Goal: Task Accomplishment & Management: Use online tool/utility

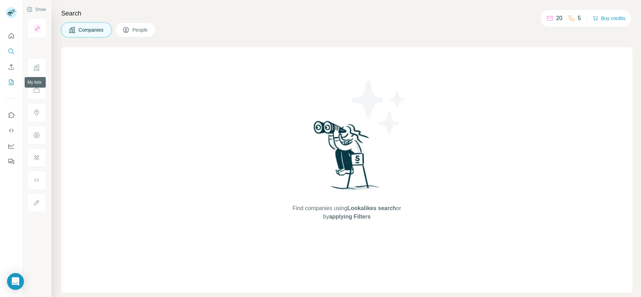
click at [11, 83] on icon "My lists" at bounding box center [11, 82] width 7 height 7
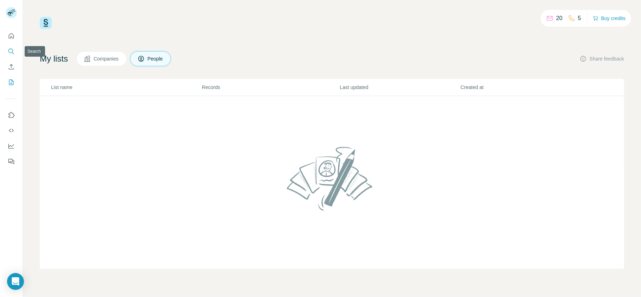
click at [12, 51] on icon "Search" at bounding box center [11, 51] width 7 height 7
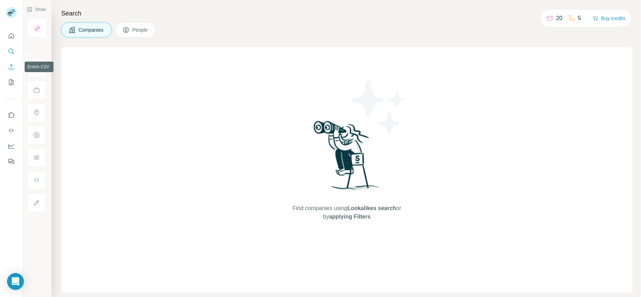
click at [13, 70] on button "Enrich CSV" at bounding box center [11, 67] width 11 height 13
